Goal: Information Seeking & Learning: Find specific fact

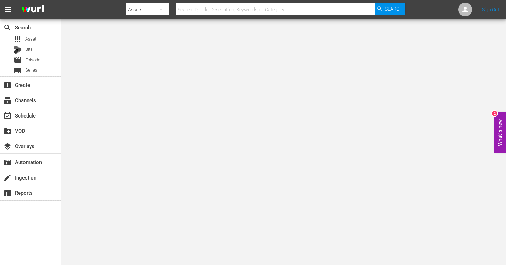
click at [228, 10] on input "text" at bounding box center [275, 9] width 199 height 16
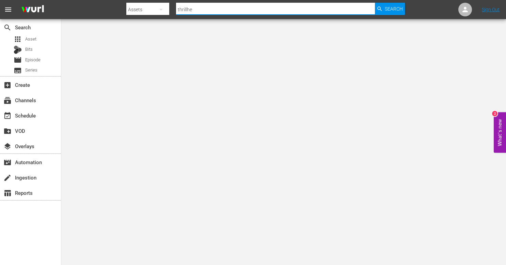
type input "thrillher"
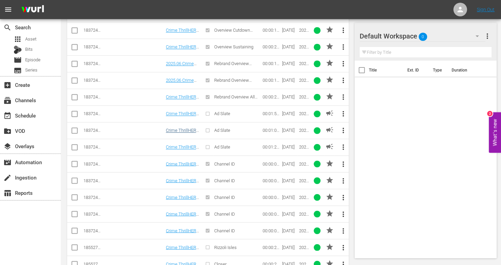
scroll to position [628, 0]
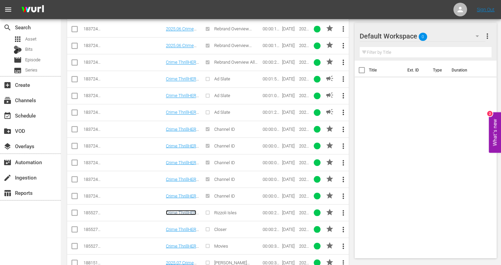
click at [190, 210] on link "Crime ThrillHER Rebrand Rizzoli Promo 30" at bounding box center [182, 217] width 33 height 15
click at [186, 221] on td "Crime ThrillHER Rebrand Closer Promo 30" at bounding box center [183, 229] width 36 height 17
click at [186, 226] on link "Crime ThrillHER Rebrand Closer Promo 30" at bounding box center [181, 233] width 30 height 15
click at [189, 243] on link "Crime ThrillHER Rebrand Movies Promo 30" at bounding box center [181, 250] width 31 height 15
click at [390, 243] on div "Title Ext. ID Type Duration" at bounding box center [425, 158] width 142 height 195
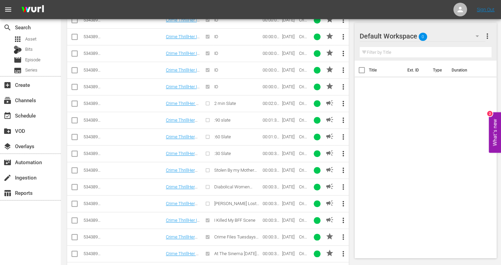
scroll to position [88, 0]
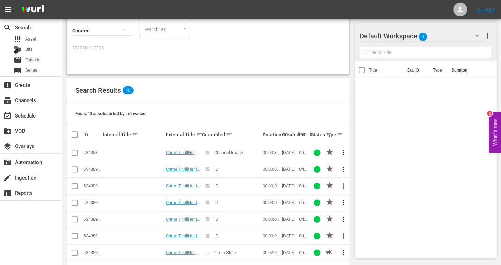
click at [231, 65] on div at bounding box center [207, 60] width 271 height 12
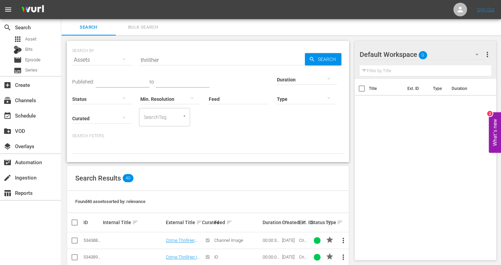
click at [189, 54] on input "thrillher" at bounding box center [222, 60] width 166 height 16
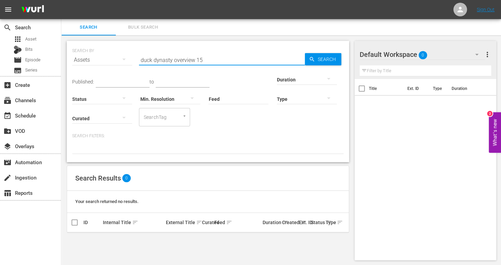
click at [202, 63] on input "duck dynasty overview 15" at bounding box center [222, 60] width 166 height 16
click at [189, 61] on input "duck dynasty overview" at bounding box center [222, 60] width 166 height 16
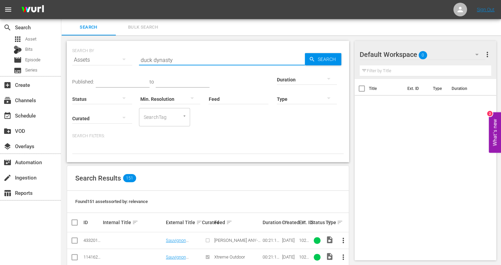
click at [318, 99] on div at bounding box center [307, 98] width 60 height 19
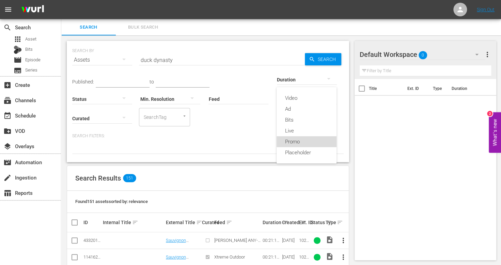
click at [297, 138] on div "Promo" at bounding box center [306, 141] width 60 height 11
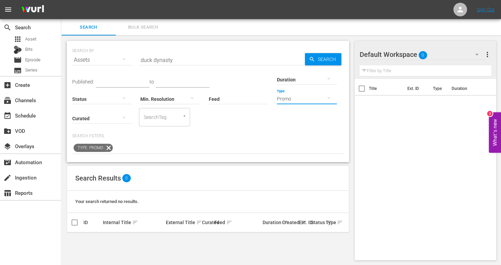
click at [327, 93] on button "button" at bounding box center [328, 98] width 16 height 16
click at [303, 98] on div "Video" at bounding box center [306, 98] width 60 height 11
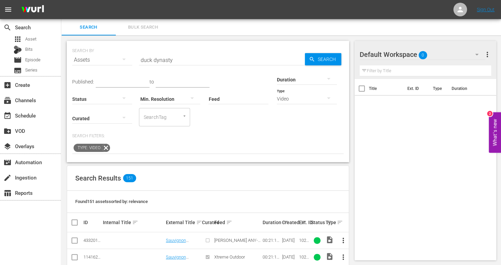
click at [192, 72] on div "Published: to Duration Status Min. Resolution Feed Feed Title Type Video Curate…" at bounding box center [207, 97] width 271 height 58
click at [184, 57] on input "duck dynasty" at bounding box center [222, 60] width 166 height 16
paste input "30_wurl_promo_dto_support_crime_thrillher__2025.07_crime_thr_07232025_kz1g"
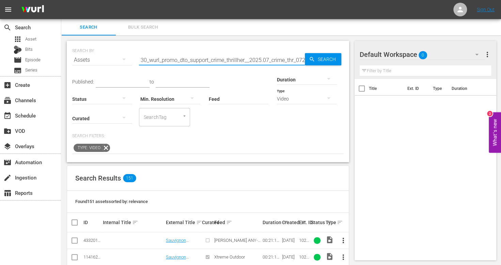
scroll to position [0, 29]
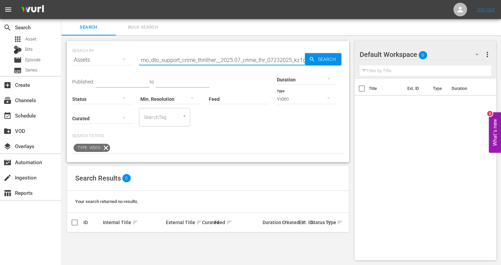
click at [184, 57] on input "30_wurl_promo_dto_support_crime_thrillher__2025.07_crime_thr_07232025_kz1g" at bounding box center [222, 60] width 166 height 16
click at [185, 59] on input "crime thrillher dto" at bounding box center [222, 60] width 166 height 16
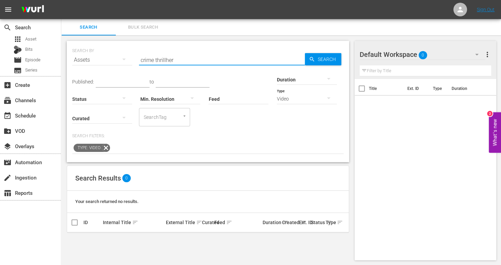
click at [275, 128] on div "Published: to Duration Status Min. Resolution Feed Feed Title Type Video Curate…" at bounding box center [207, 111] width 271 height 86
click at [187, 57] on input "crime thrillher" at bounding box center [222, 60] width 166 height 16
click at [150, 61] on input "crime thrillher" at bounding box center [222, 60] width 166 height 16
click at [173, 55] on input "thrillher" at bounding box center [222, 60] width 166 height 16
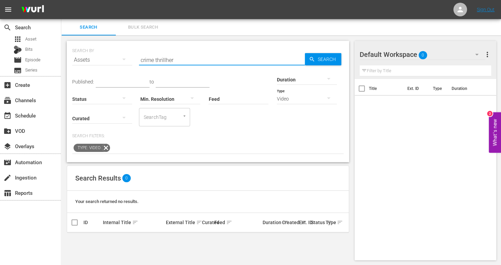
click at [259, 35] on div "Search Bulk Search" at bounding box center [280, 27] width 439 height 16
click at [201, 61] on input "crime thrillher" at bounding box center [222, 60] width 166 height 16
type input "cold case files"
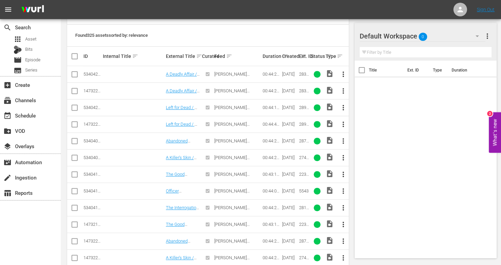
scroll to position [327, 0]
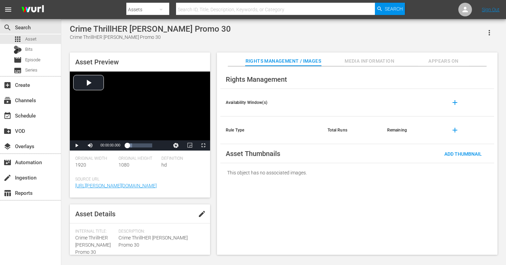
click at [94, 243] on span "Crime ThrillHER Rebrand Rizzoli Promo 30" at bounding box center [92, 245] width 35 height 20
copy span "Crime ThrillHER Rebrand Rizzoli Promo 30"
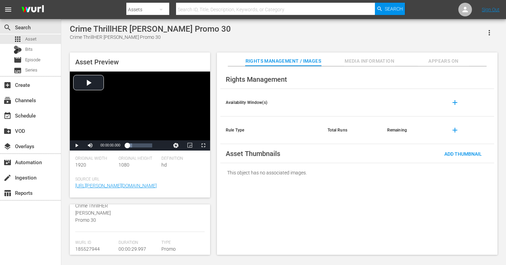
scroll to position [65, 0]
click at [97, 250] on span "185527944" at bounding box center [87, 250] width 25 height 5
copy span "185527944"
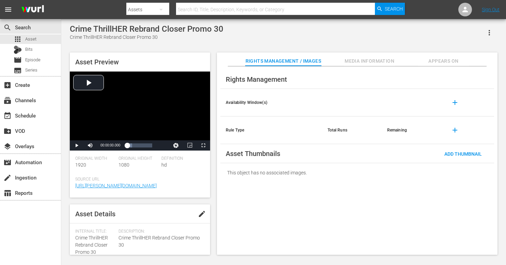
click at [93, 236] on span "Crime ThrillHER Rebrand Closer Promo 30" at bounding box center [91, 245] width 33 height 20
copy span "Crime ThrillHER Rebrand Closer Promo 30"
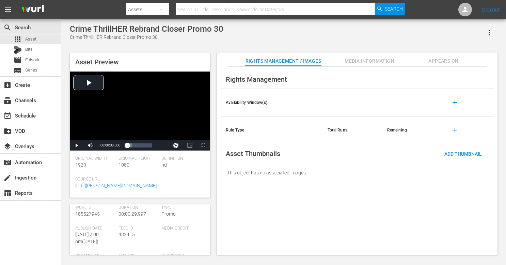
click at [90, 215] on span "185527945" at bounding box center [87, 213] width 25 height 5
copy span "185527945"
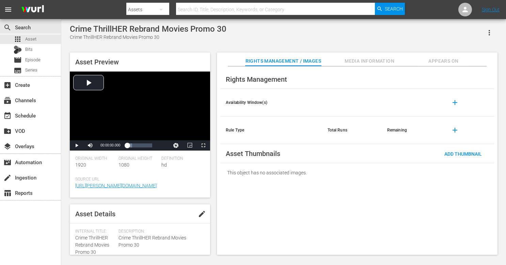
click at [94, 254] on span "Crime ThrillHER Rebrand Movies Promo 30" at bounding box center [92, 245] width 34 height 20
click at [92, 250] on span "Crime ThrillHER Rebrand Movies Promo 30" at bounding box center [92, 245] width 34 height 20
copy span "Crime ThrillHER Rebrand Movies Promo 30"
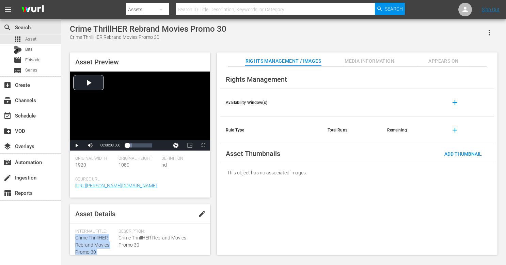
copy span "Crime ThrillHER Rebrand Movies Promo 30"
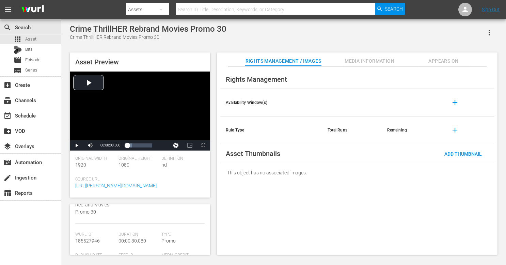
scroll to position [76, 0]
click at [87, 242] on span "185527946" at bounding box center [87, 239] width 25 height 5
copy span "185527946"
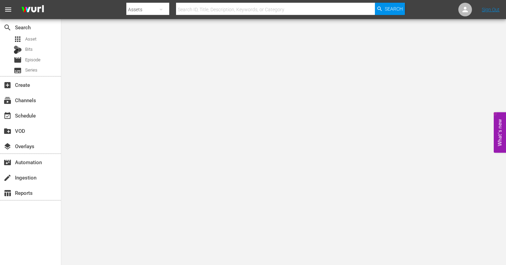
click at [246, 11] on input "text" at bounding box center [275, 9] width 199 height 16
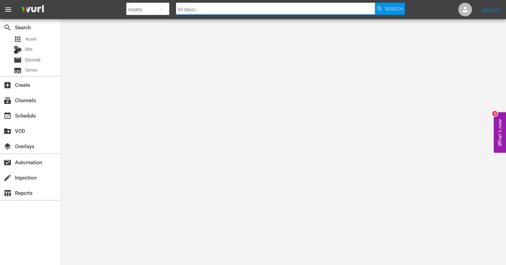
type input "60 days in"
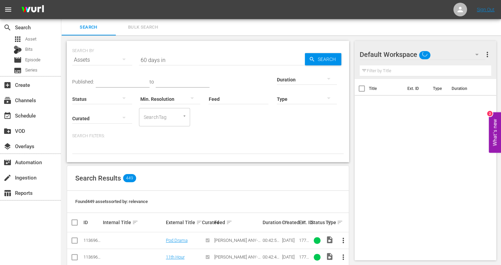
click at [202, 67] on input "60 days in" at bounding box center [222, 60] width 166 height 16
type input "60 days in ad slate"
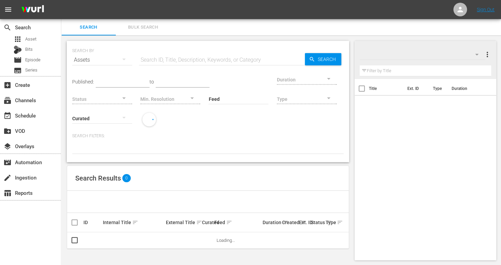
click at [207, 61] on input "text" at bounding box center [222, 60] width 166 height 16
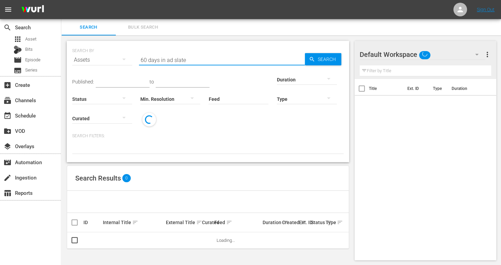
type input "60 days in ad slate"
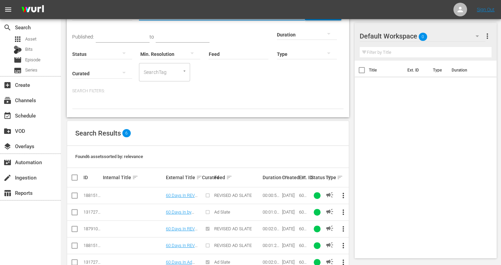
scroll to position [53, 0]
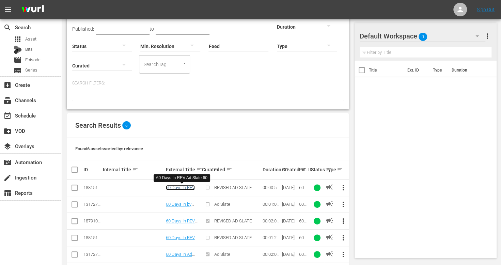
click at [184, 187] on link "60 Days In REV Ad Slate 60" at bounding box center [180, 190] width 29 height 10
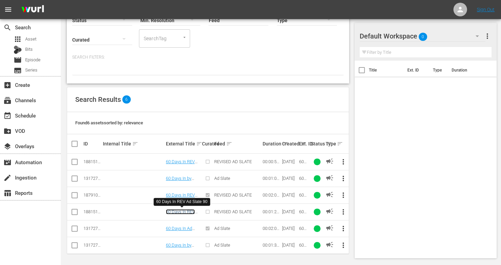
click at [183, 211] on link "60 Days In REV Ad Slate 90" at bounding box center [180, 214] width 29 height 10
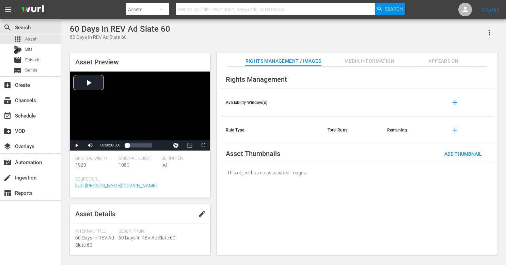
click at [90, 243] on span "60 Days In REV Ad Slate 60" at bounding box center [94, 241] width 39 height 13
copy span "60 Days In REV Ad Slate 60"
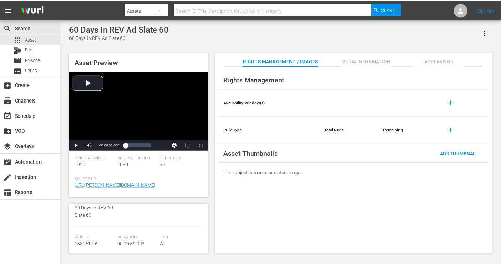
scroll to position [58, 0]
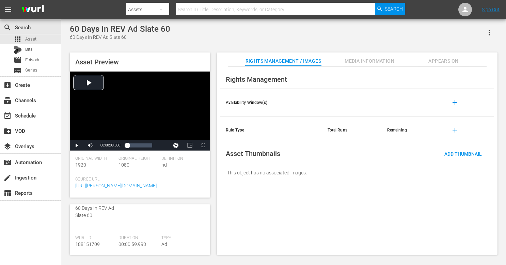
click at [90, 243] on span "188151709" at bounding box center [87, 243] width 25 height 5
copy span "188151709"
click at [243, 10] on input "text" at bounding box center [275, 9] width 199 height 16
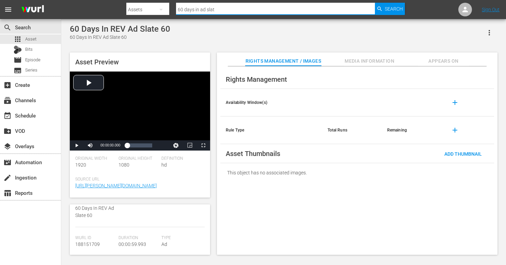
type input "60 days in ad slate"
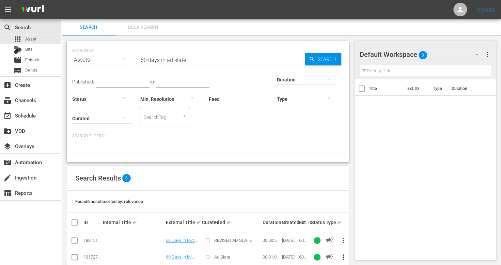
scroll to position [46, 0]
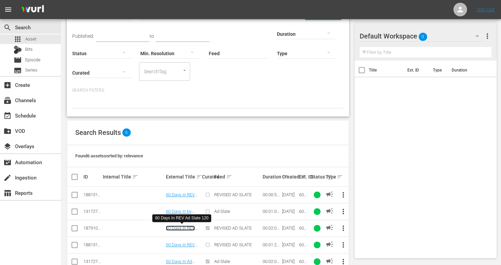
click at [185, 227] on link "60 Days In REV Ad Slate 120" at bounding box center [180, 230] width 29 height 10
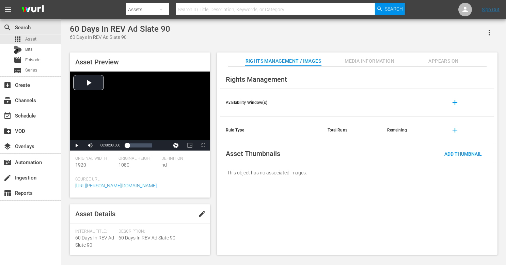
click at [87, 242] on span "60 Days In REV Ad Slate 90" at bounding box center [94, 241] width 39 height 13
copy span "60 Days In REV Ad Slate 90"
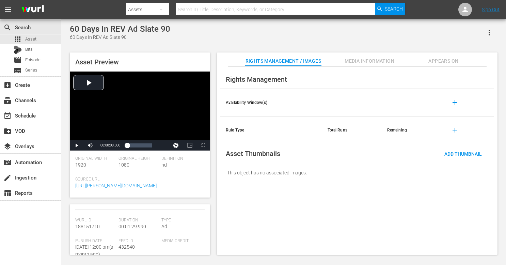
click at [92, 225] on span "188151710" at bounding box center [87, 226] width 25 height 5
copy span "188151710"
click at [89, 249] on span "187910944" at bounding box center [87, 246] width 25 height 5
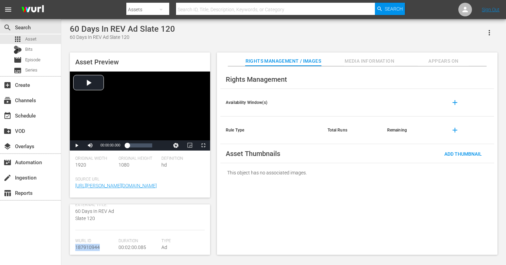
click at [89, 249] on span "187910944" at bounding box center [87, 246] width 25 height 5
copy span "187910944"
